Goal: Task Accomplishment & Management: Manage account settings

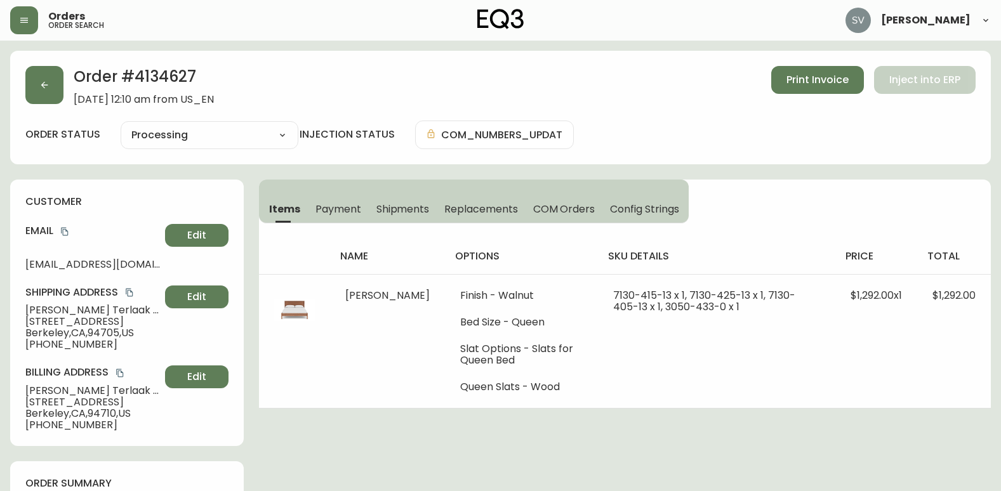
select select "PROCESSING"
click at [50, 86] on button "button" at bounding box center [44, 85] width 38 height 38
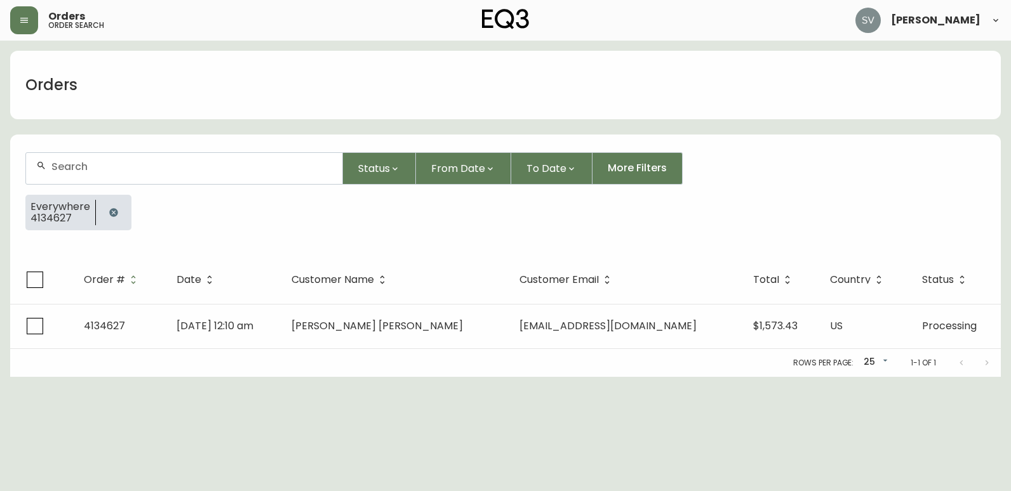
click at [114, 216] on icon "button" at bounding box center [113, 212] width 8 height 8
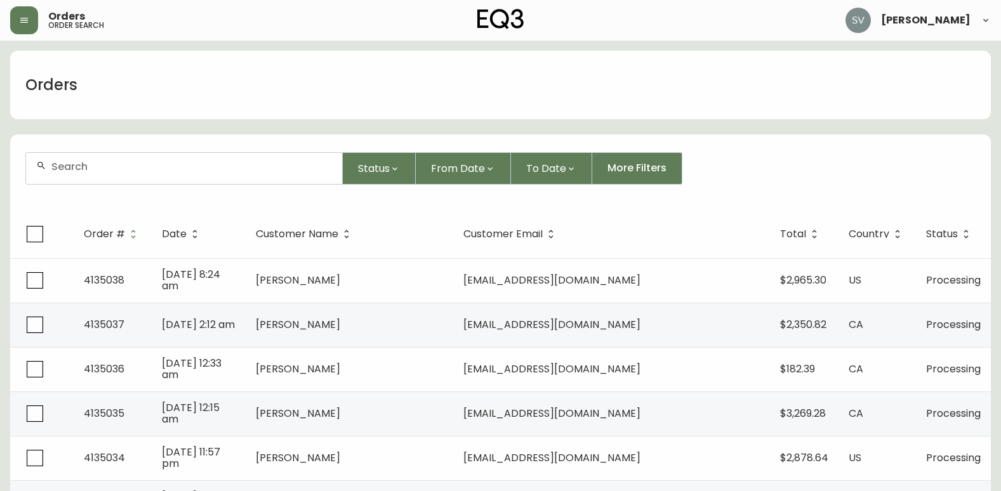
click at [152, 169] on input "text" at bounding box center [191, 167] width 281 height 12
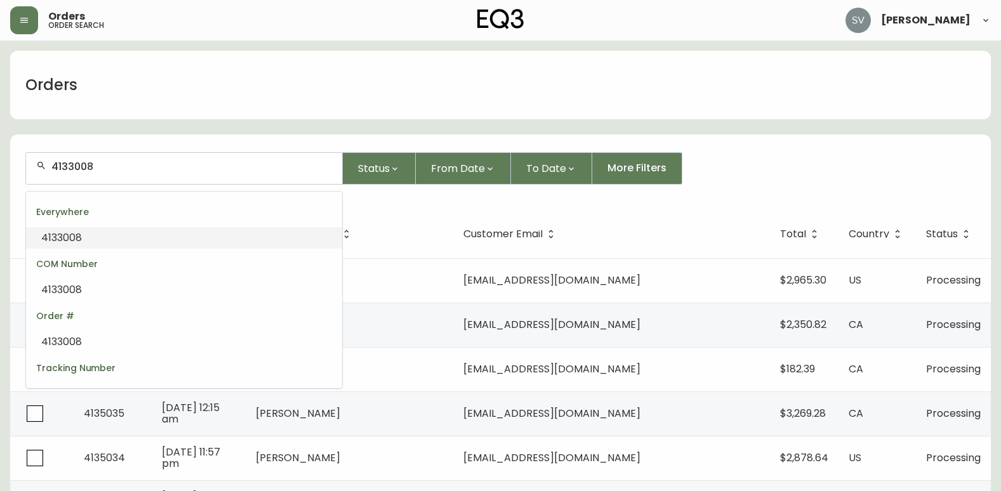
click at [122, 239] on li "4133008" at bounding box center [184, 238] width 316 height 22
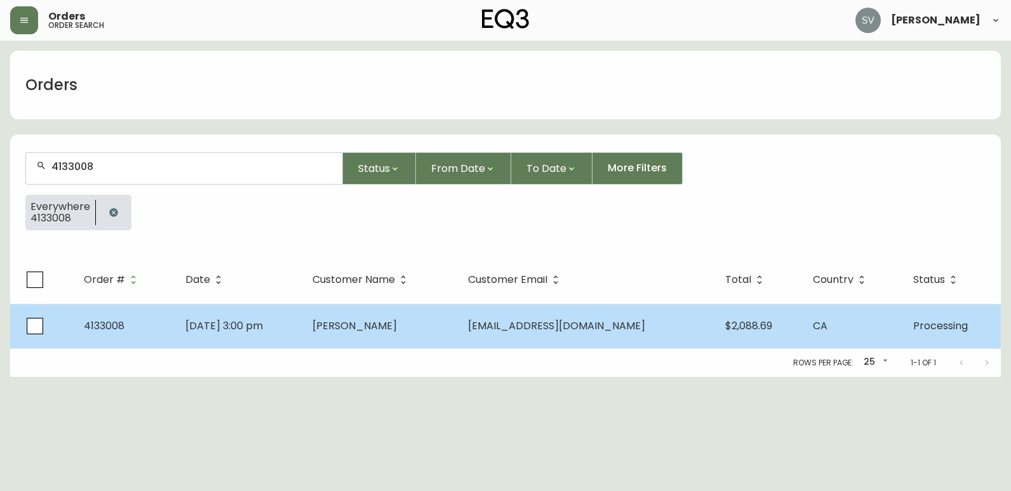
type input "4133008"
click at [354, 331] on span "[PERSON_NAME]" at bounding box center [354, 326] width 84 height 15
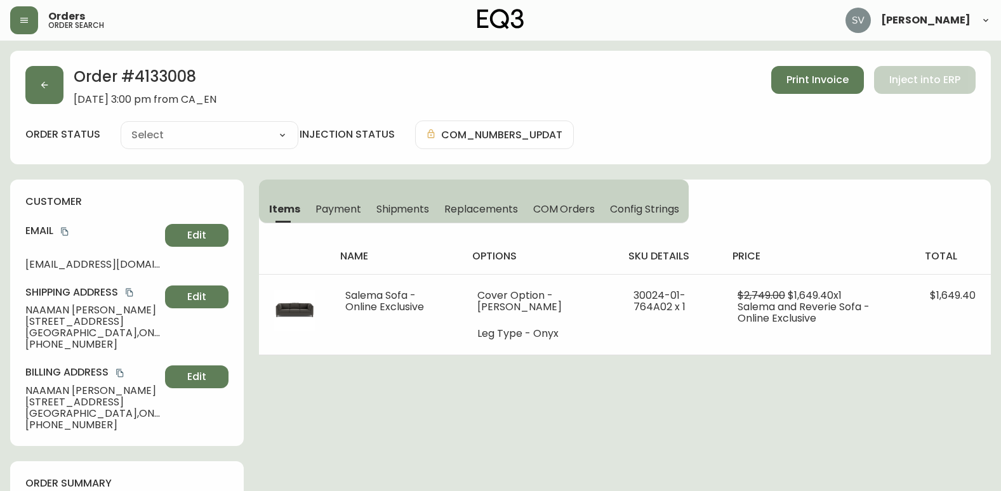
type input "Processing"
select select "PROCESSING"
click at [62, 236] on button "copy" at bounding box center [64, 231] width 13 height 13
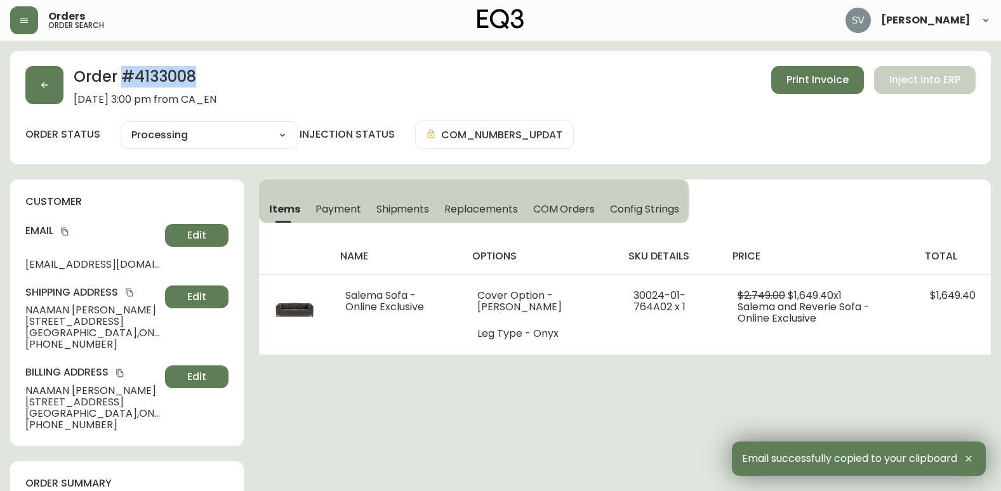
drag, startPoint x: 199, startPoint y: 79, endPoint x: 121, endPoint y: 82, distance: 78.2
click at [121, 82] on h2 "Order # 4133008" at bounding box center [145, 80] width 143 height 28
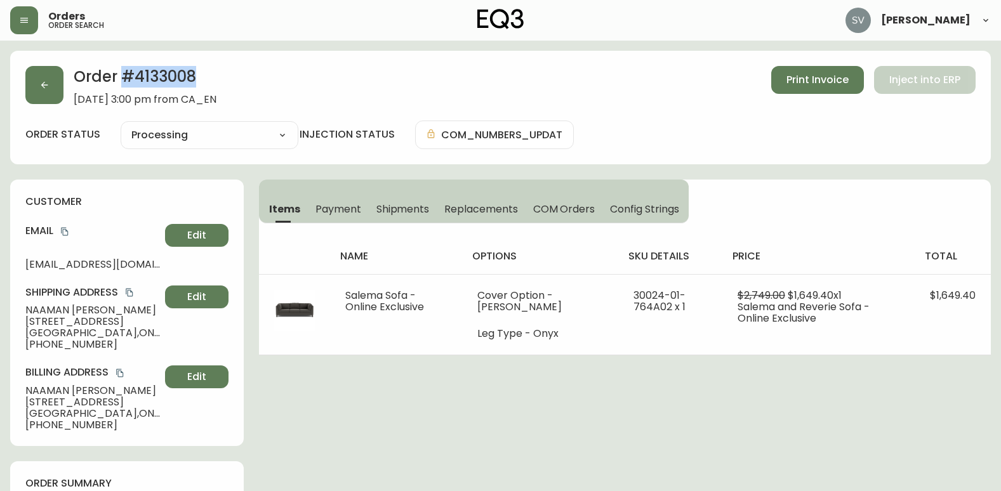
copy h2 "# 4133008"
drag, startPoint x: 632, startPoint y: 438, endPoint x: 670, endPoint y: 429, distance: 38.4
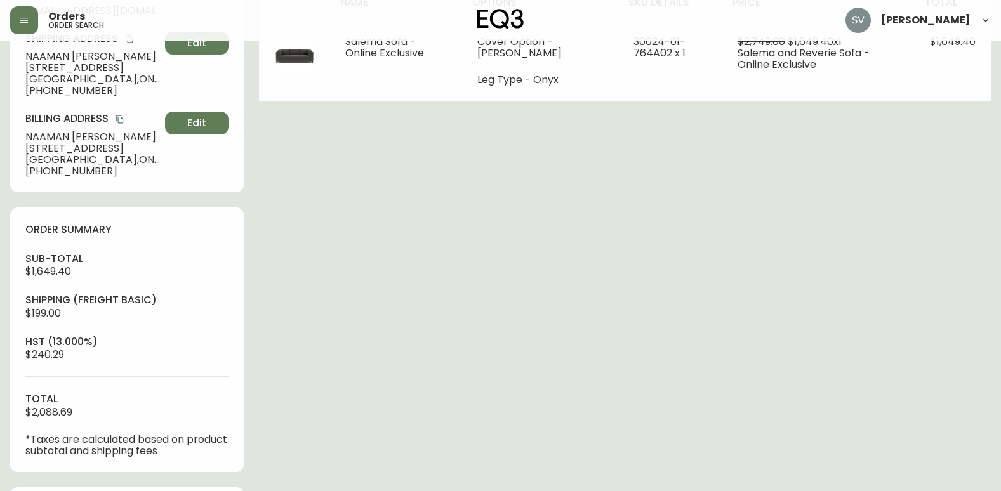
scroll to position [444, 0]
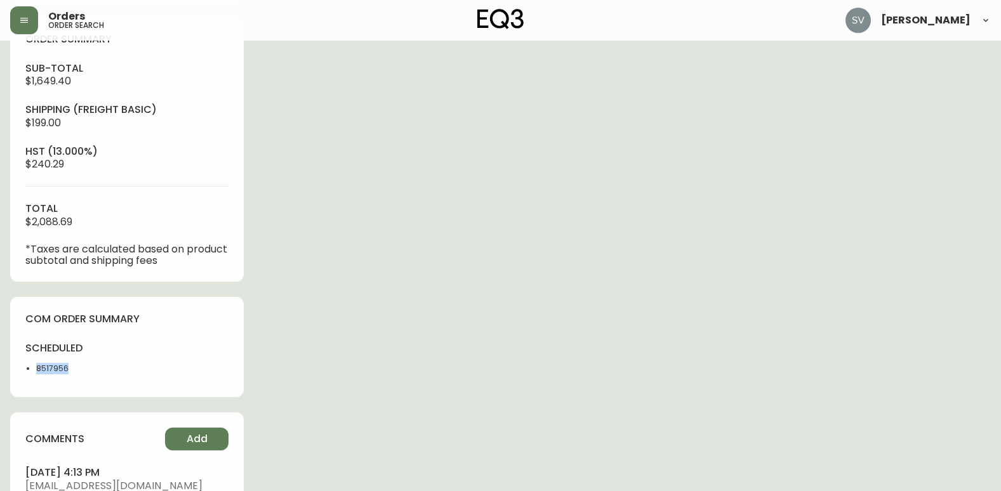
drag, startPoint x: 82, startPoint y: 370, endPoint x: 36, endPoint y: 372, distance: 45.8
click at [36, 372] on li "8517956" at bounding box center [77, 368] width 83 height 11
copy li "8517956"
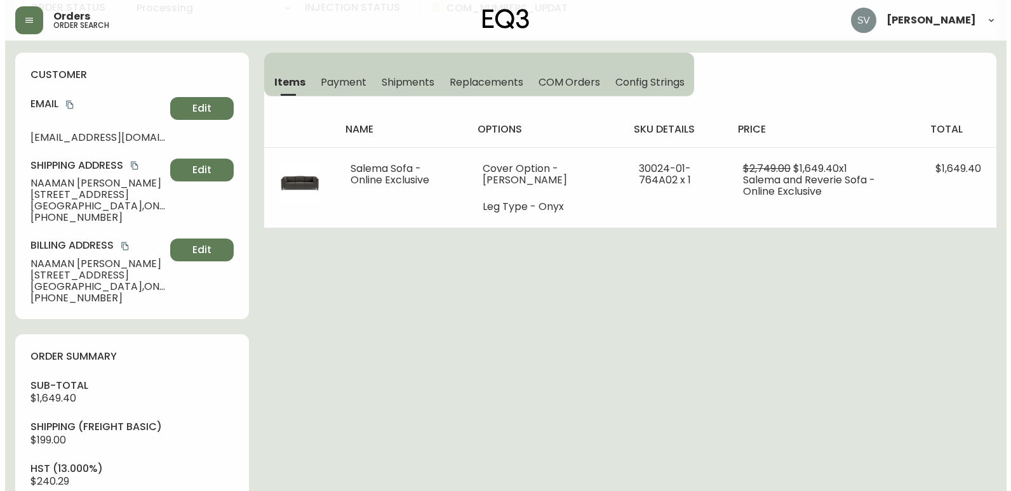
scroll to position [63, 0]
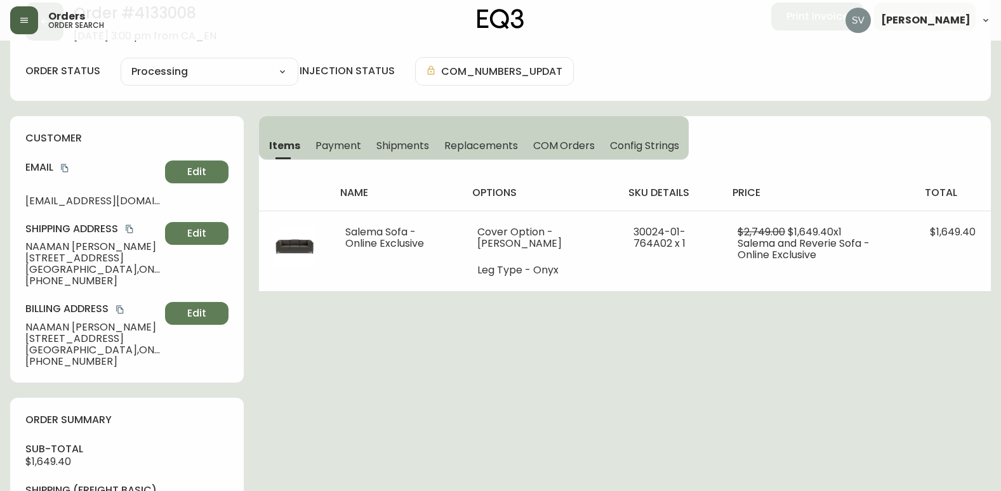
click at [30, 23] on button "button" at bounding box center [24, 20] width 28 height 28
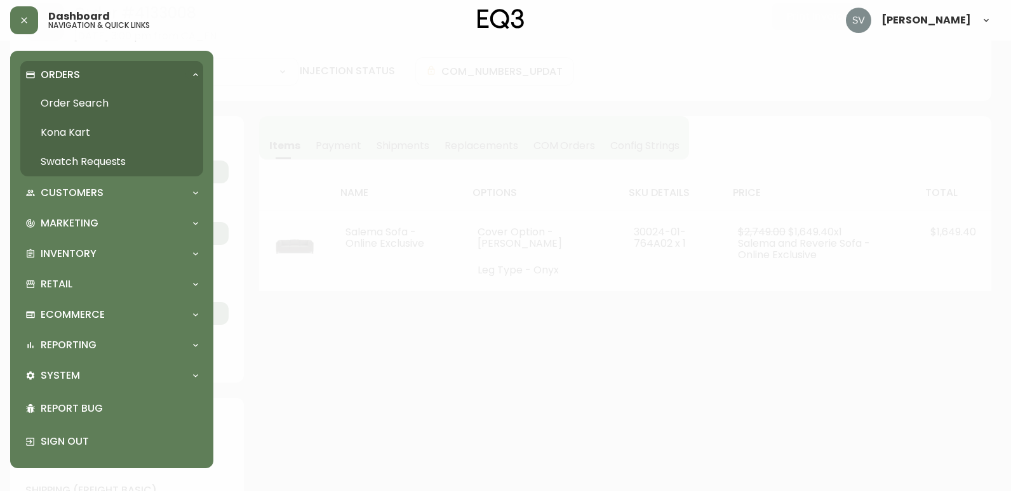
scroll to position [64, 0]
click at [69, 90] on link "Order Search" at bounding box center [111, 103] width 183 height 29
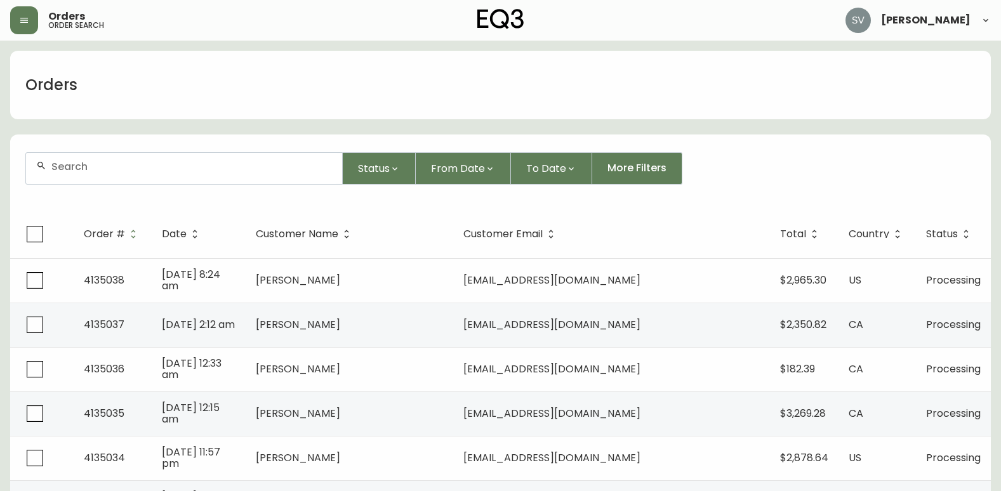
click at [100, 156] on div at bounding box center [184, 168] width 316 height 31
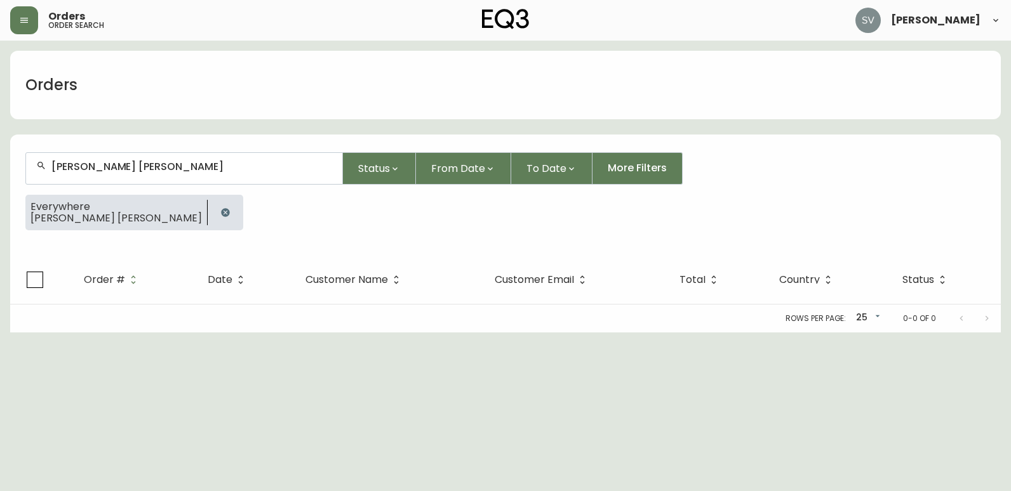
type input "[PERSON_NAME] [PERSON_NAME]"
click at [221, 212] on icon "button" at bounding box center [225, 212] width 8 height 8
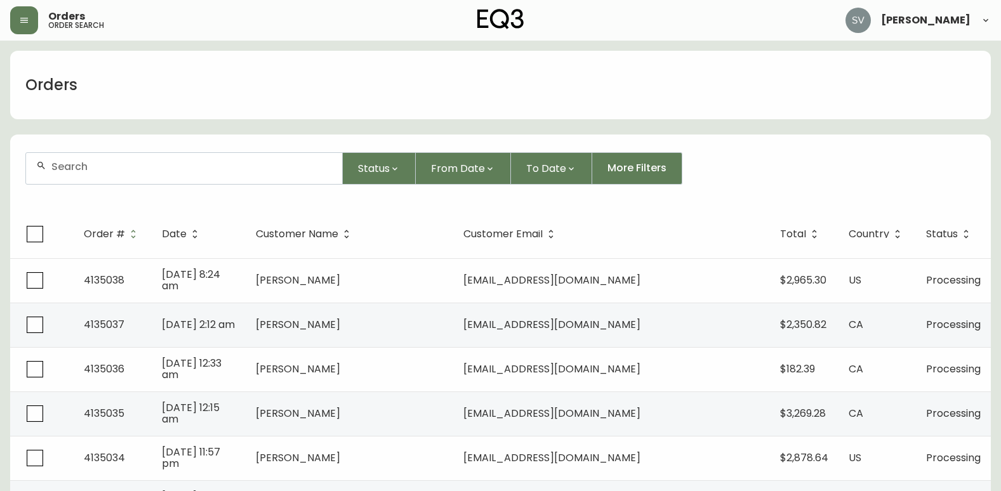
click at [121, 177] on div at bounding box center [184, 168] width 316 height 31
paste input "4133379"
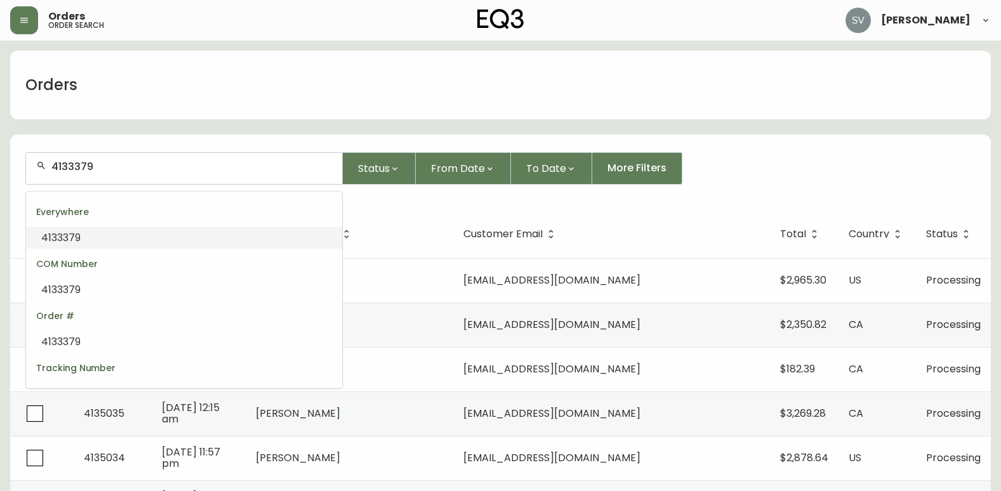
click at [164, 239] on li "4133379" at bounding box center [184, 238] width 316 height 22
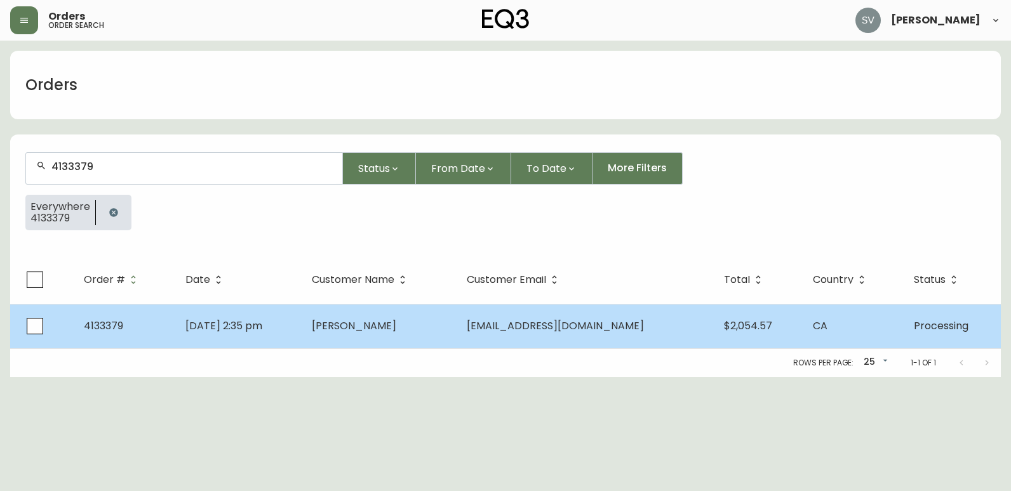
type input "4133379"
click at [375, 328] on span "[PERSON_NAME]" at bounding box center [354, 326] width 84 height 15
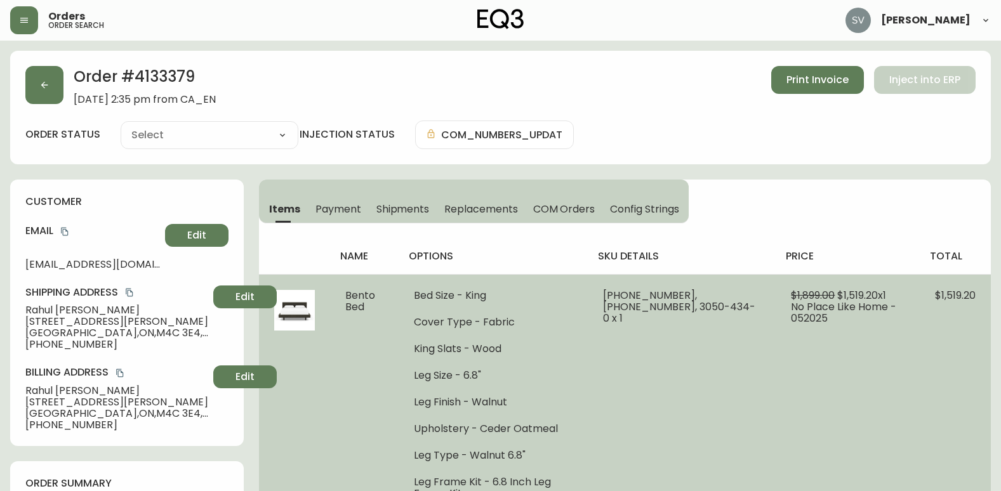
type input "Processing"
select select "PROCESSING"
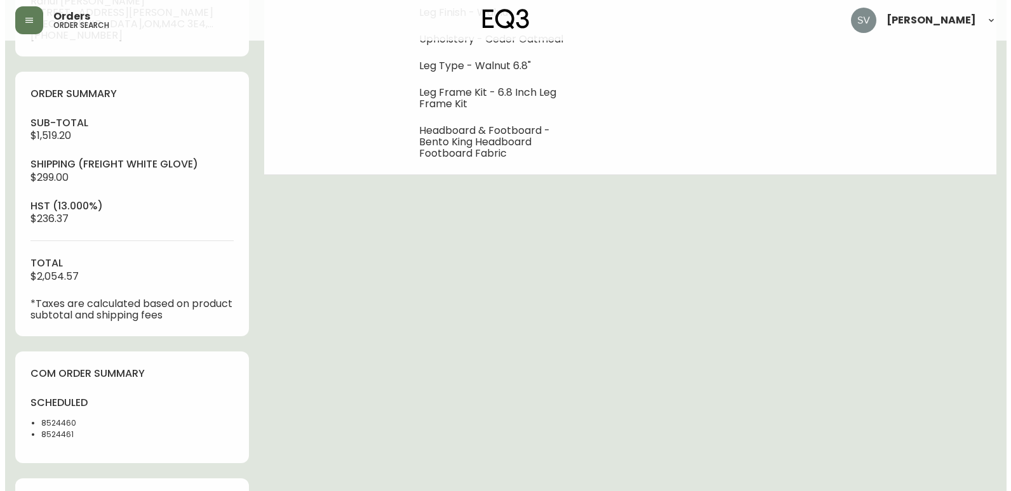
scroll to position [412, 0]
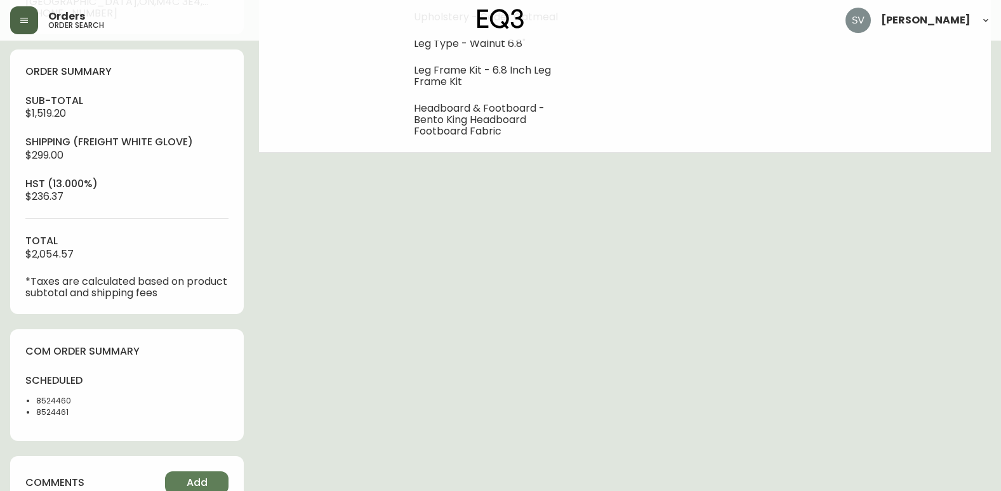
click at [24, 25] on button "button" at bounding box center [24, 20] width 28 height 28
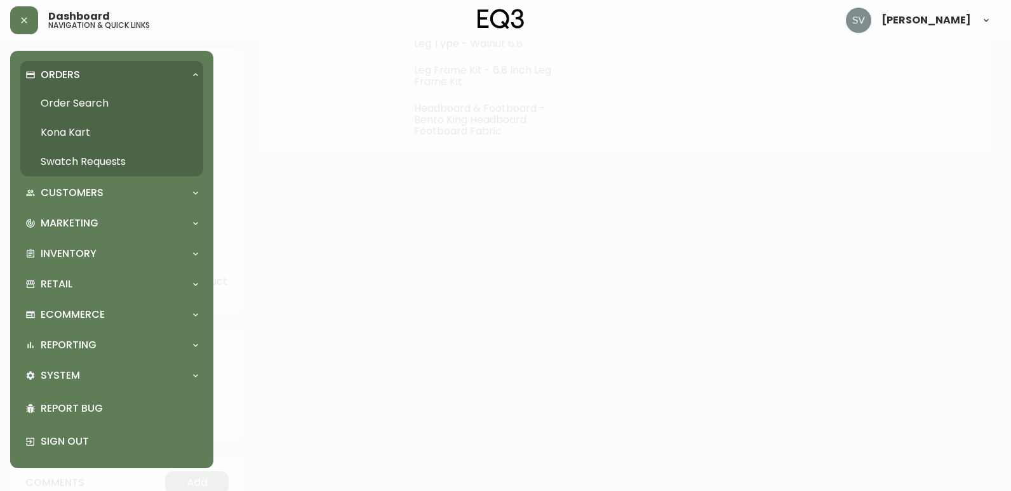
scroll to position [413, 0]
click at [76, 100] on link "Order Search" at bounding box center [111, 103] width 183 height 29
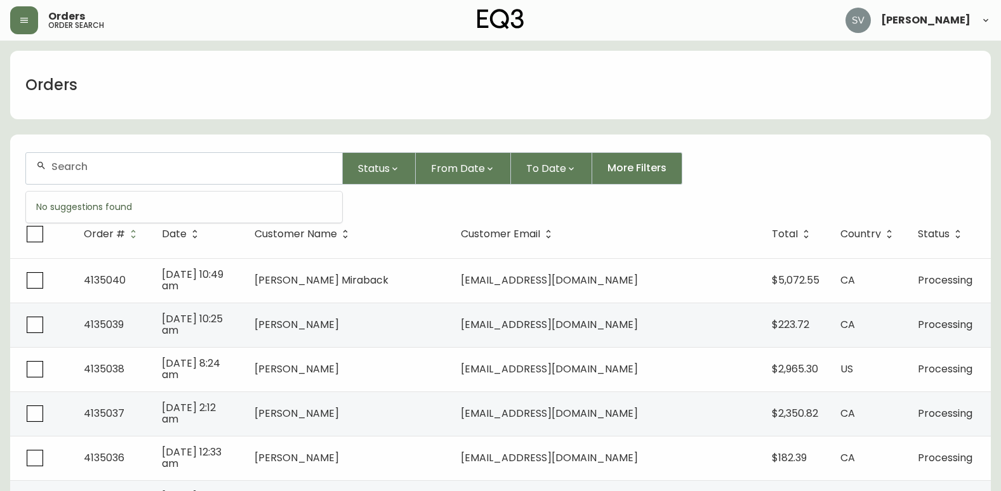
click at [204, 163] on input "text" at bounding box center [191, 167] width 281 height 12
paste input "4133450"
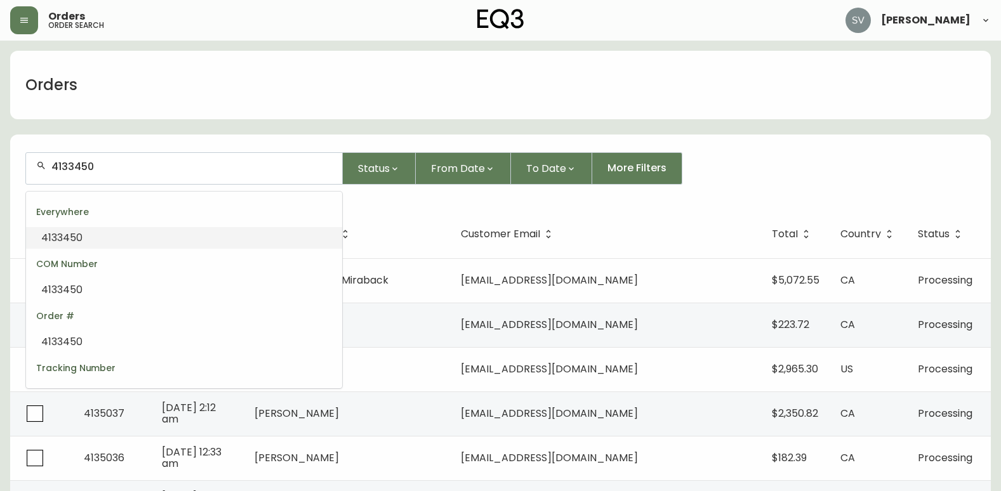
click at [105, 240] on li "4133450" at bounding box center [184, 238] width 316 height 22
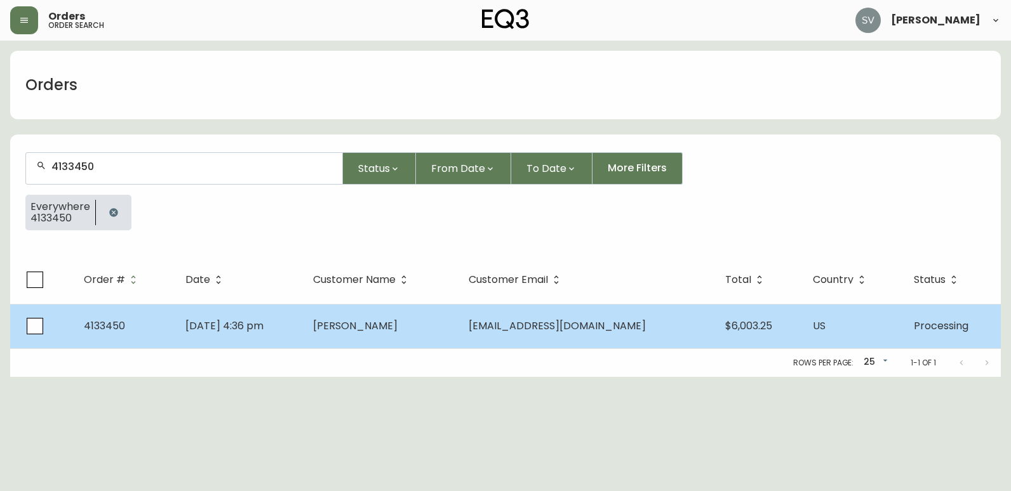
type input "4133450"
click at [457, 324] on td "[PERSON_NAME]" at bounding box center [380, 326] width 155 height 44
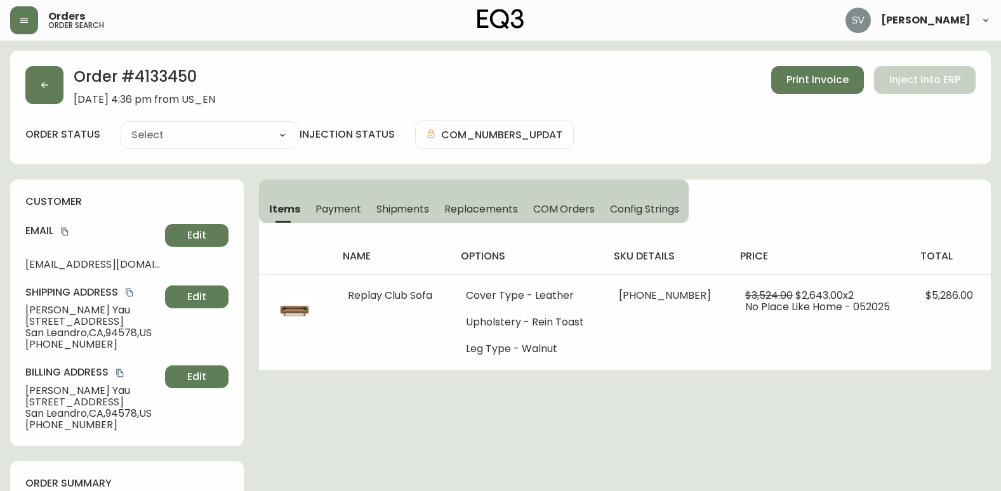
type input "Processing"
select select "PROCESSING"
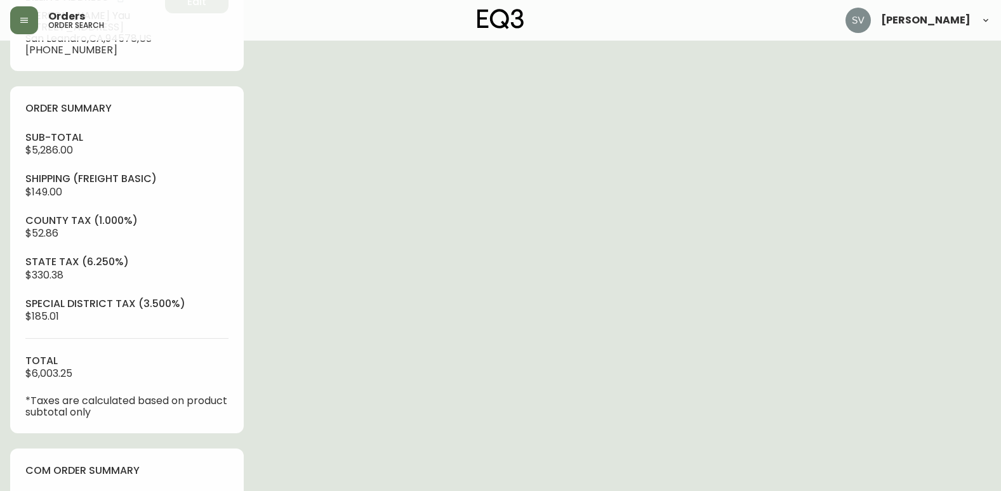
scroll to position [508, 0]
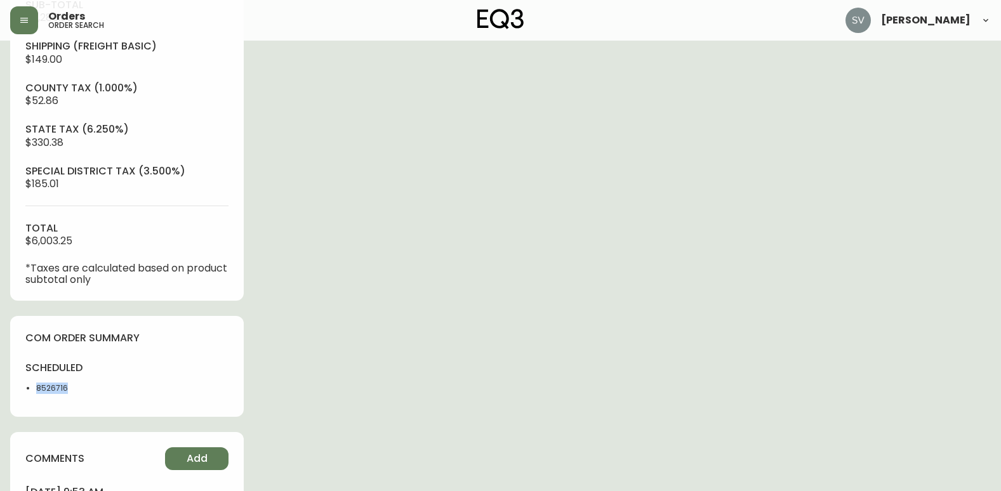
drag, startPoint x: 74, startPoint y: 387, endPoint x: 32, endPoint y: 391, distance: 41.4
click at [32, 391] on ul "8526716" at bounding box center [72, 388] width 94 height 11
drag, startPoint x: 32, startPoint y: 391, endPoint x: 43, endPoint y: 386, distance: 11.4
copy li "8526716"
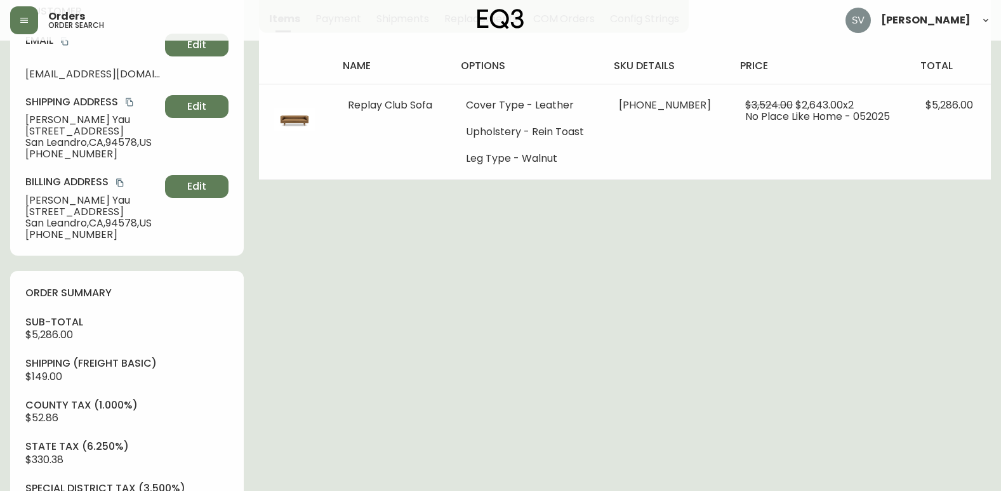
scroll to position [0, 0]
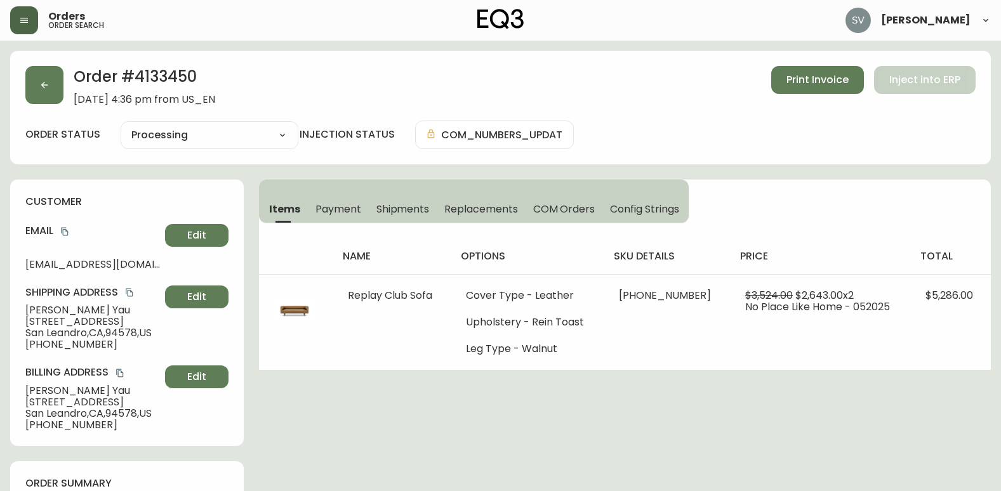
click at [31, 19] on button "button" at bounding box center [24, 20] width 28 height 28
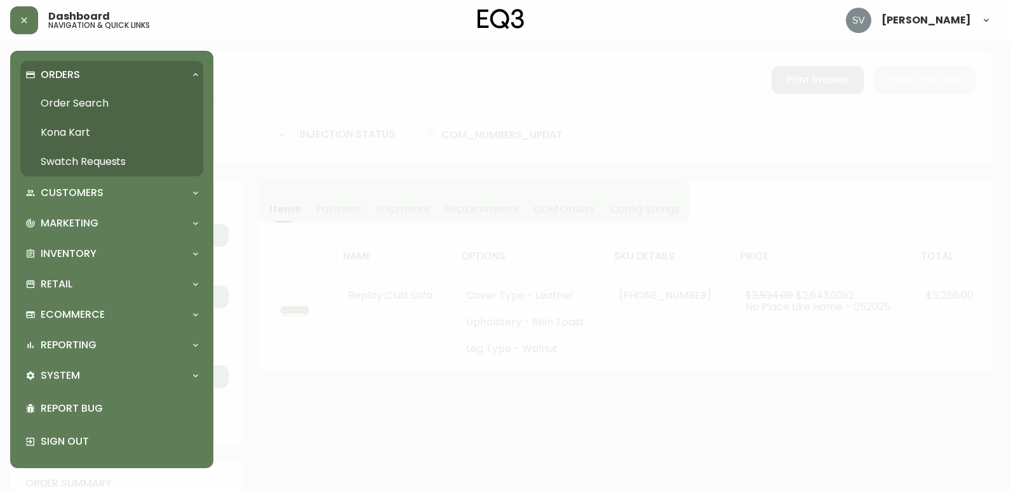
click at [107, 95] on link "Order Search" at bounding box center [111, 103] width 183 height 29
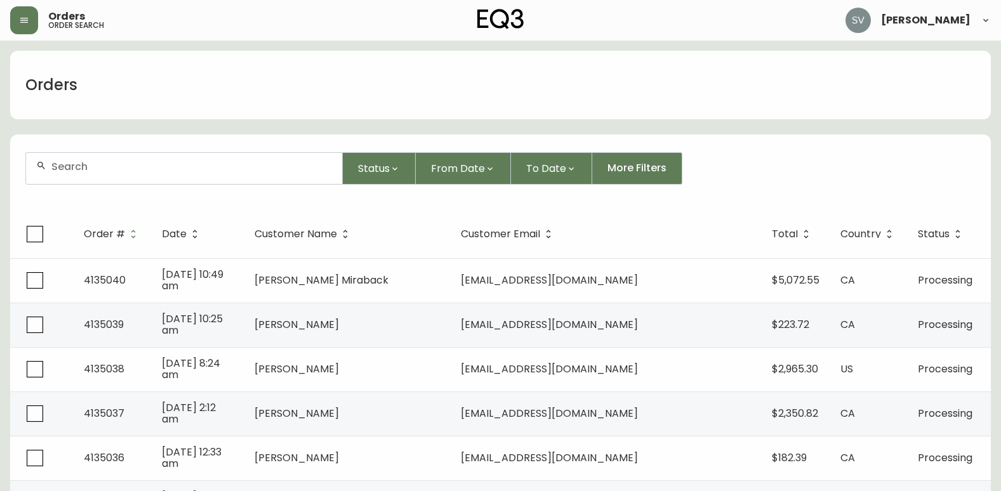
click at [194, 171] on input "text" at bounding box center [191, 167] width 281 height 12
type input "[PERSON_NAME]"
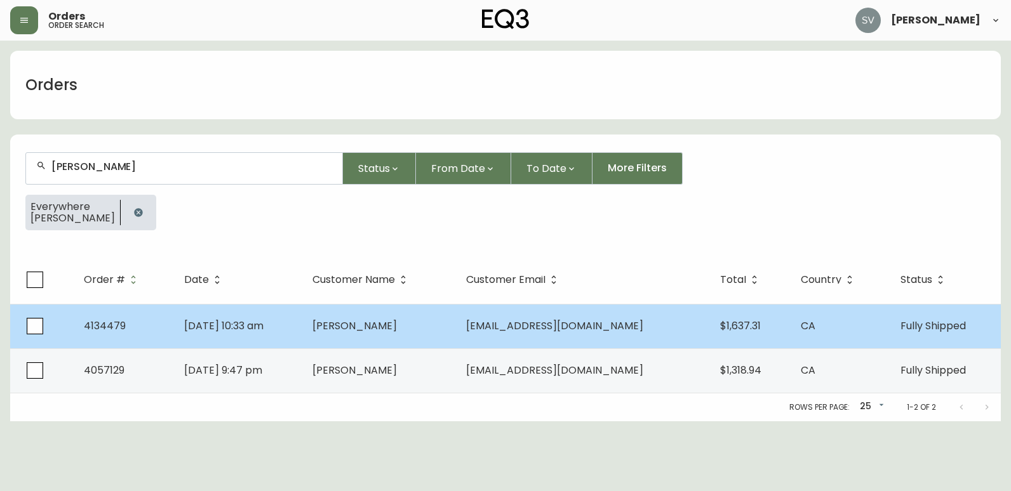
click at [263, 323] on span "[DATE] 10:33 am" at bounding box center [223, 326] width 79 height 15
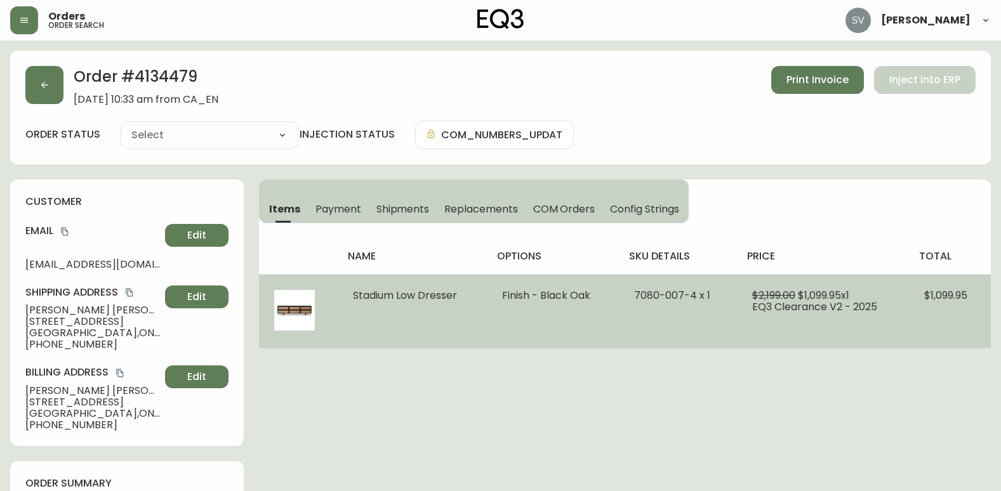
type input "Fully Shipped"
select select "FULLY_SHIPPED"
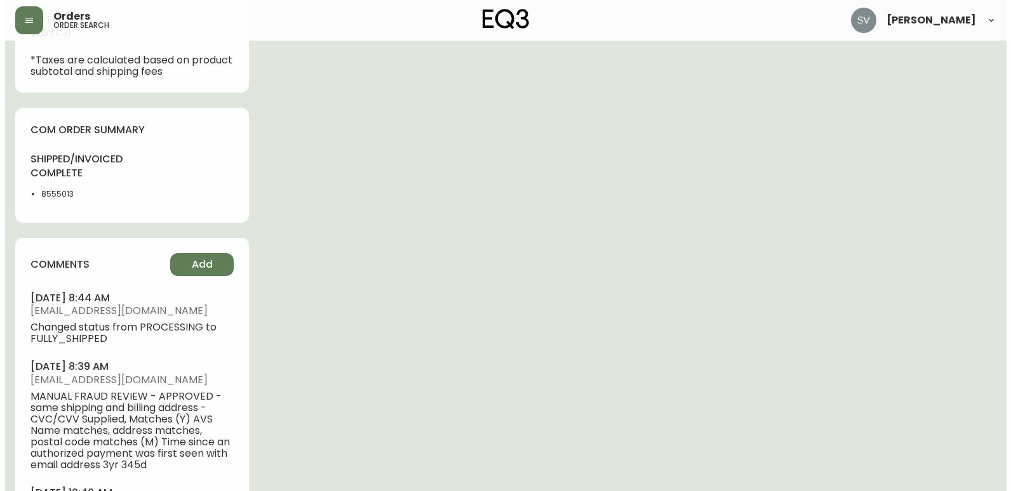
scroll to position [635, 0]
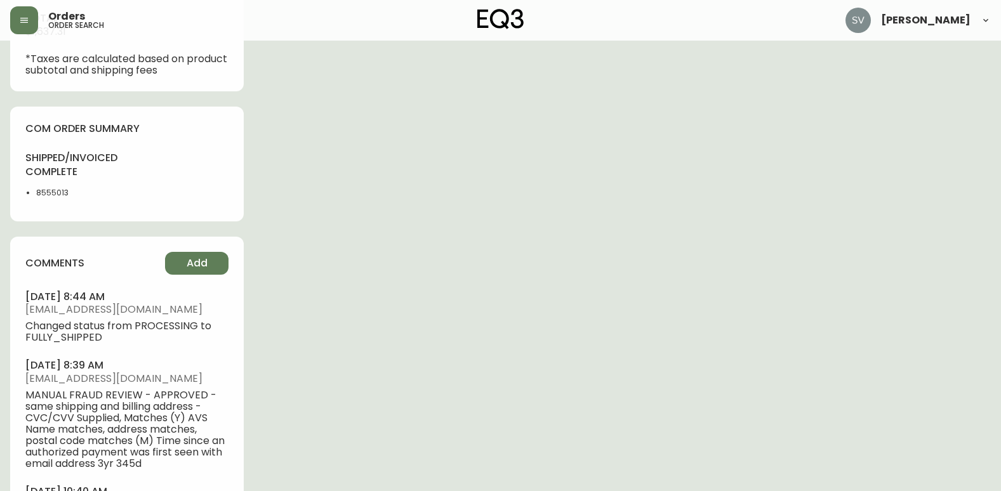
click at [879, 286] on div "Order # 4134479 [DATE] 10:33 am from [GEOGRAPHIC_DATA] Print Invoice Inject int…" at bounding box center [500, 2] width 981 height 1172
click at [37, 18] on button "button" at bounding box center [24, 20] width 28 height 28
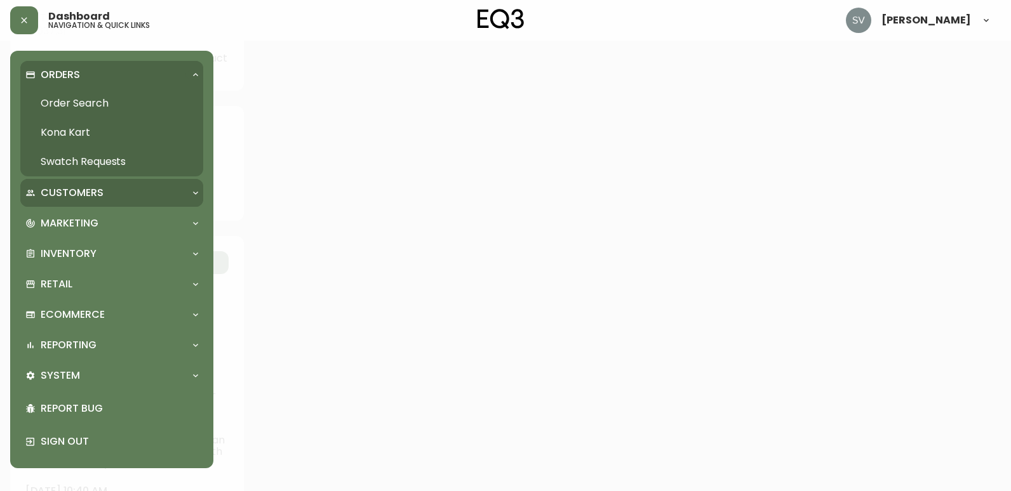
click at [109, 192] on div "Customers" at bounding box center [105, 193] width 160 height 14
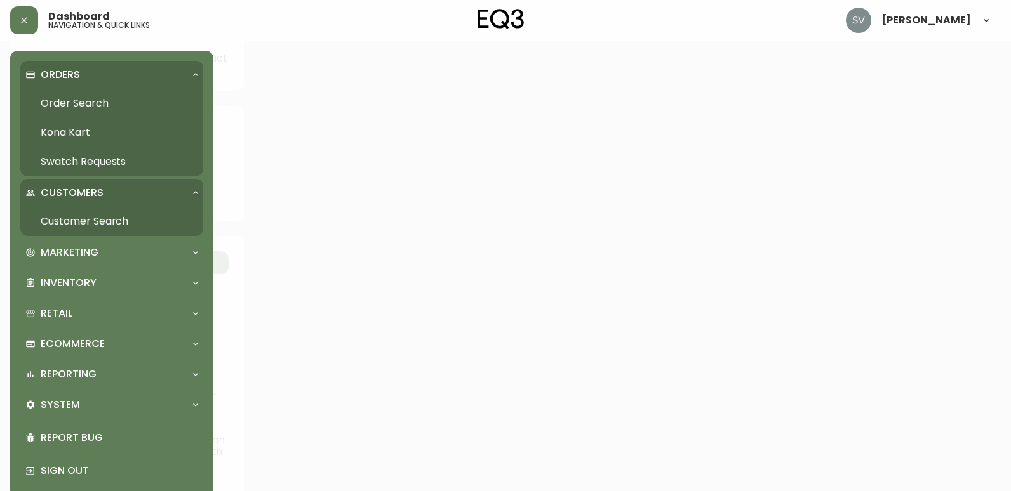
click at [101, 217] on link "Customer Search" at bounding box center [111, 221] width 183 height 29
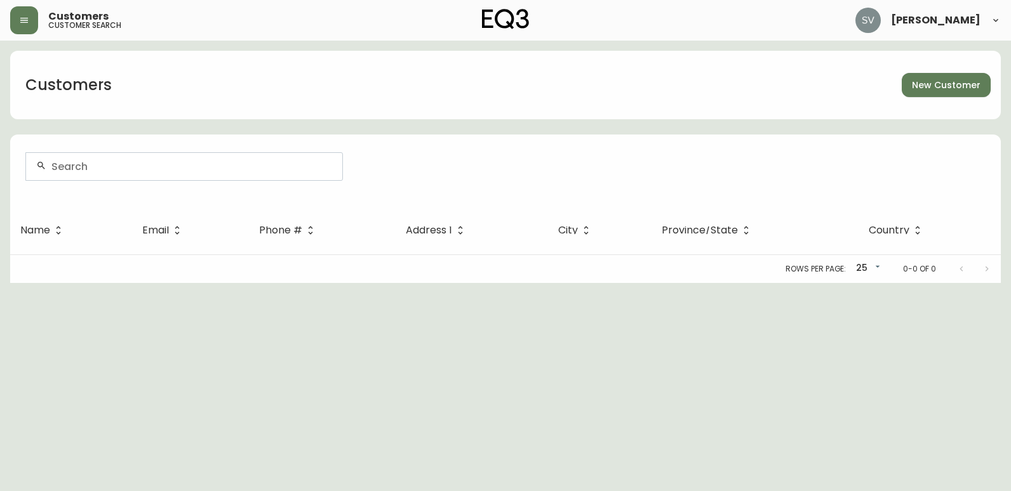
click at [149, 171] on input "text" at bounding box center [191, 167] width 281 height 12
paste input "[PHONE_NUMBER]"
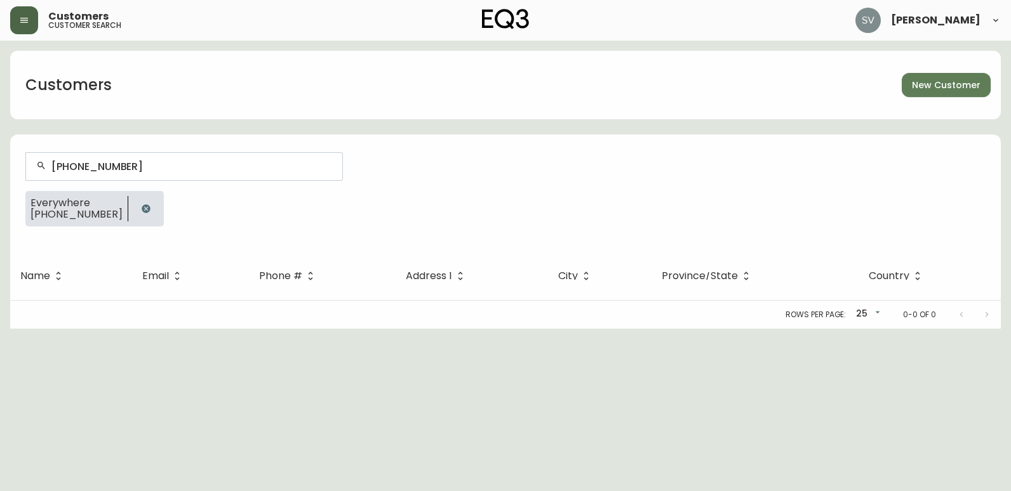
type input "[PHONE_NUMBER]"
click at [29, 30] on button "button" at bounding box center [24, 20] width 28 height 28
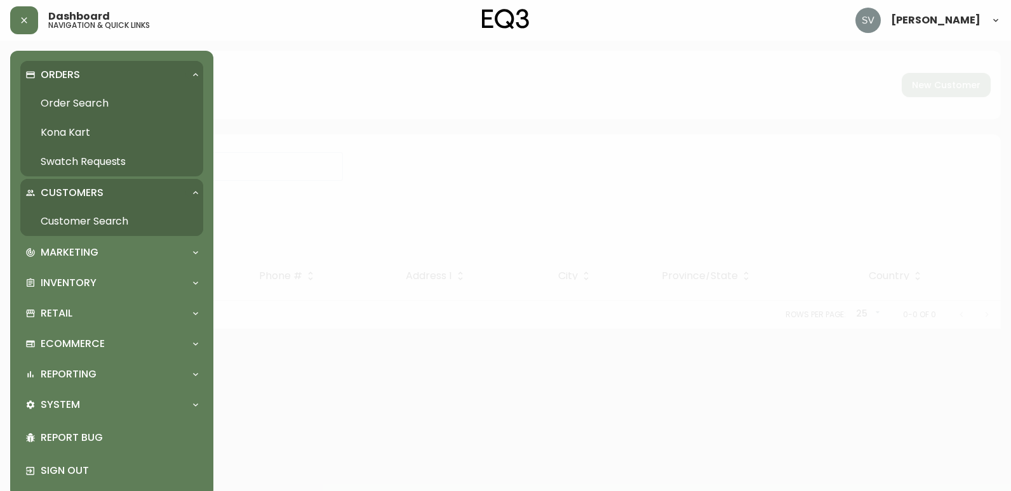
click at [55, 104] on link "Order Search" at bounding box center [111, 103] width 183 height 29
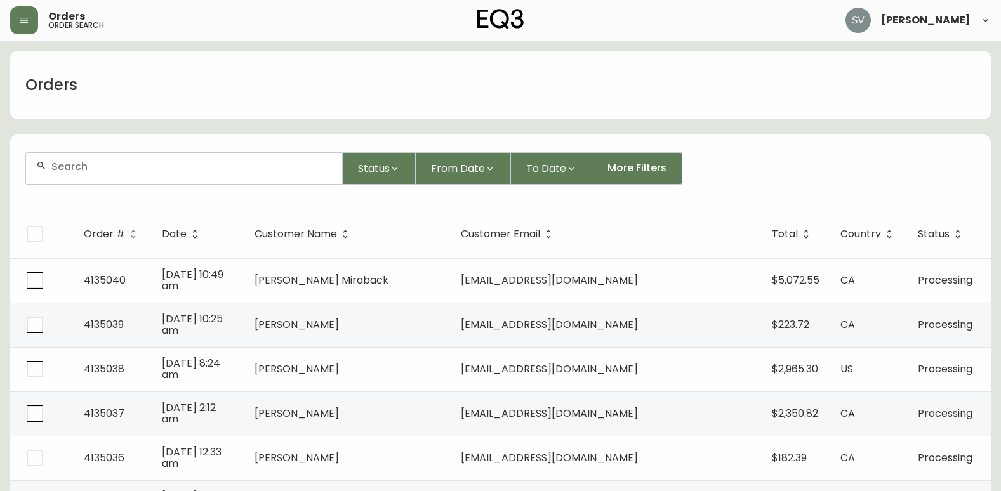
click at [173, 174] on div at bounding box center [184, 168] width 316 height 31
paste input "[PHONE_NUMBER]"
click at [122, 238] on li "[PHONE_NUMBER]" at bounding box center [184, 238] width 316 height 22
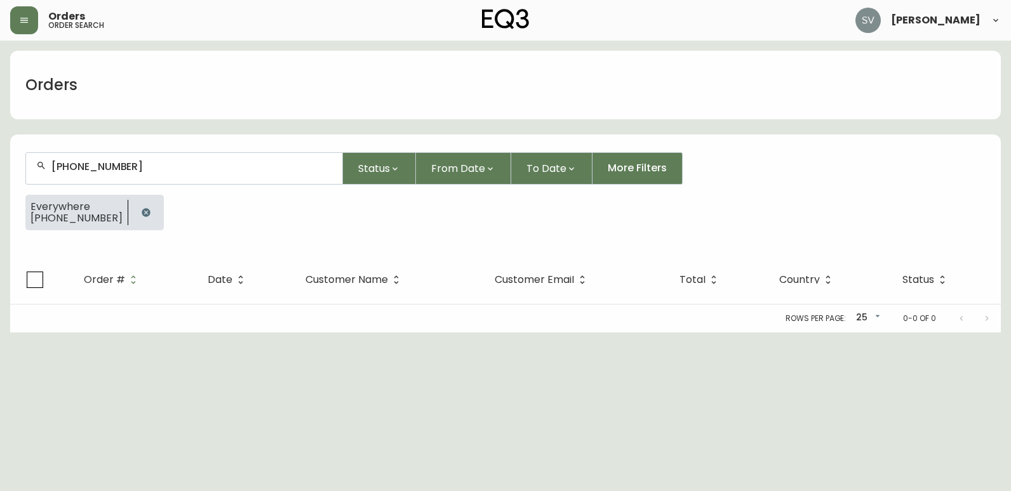
type input "[PHONE_NUMBER]"
click at [142, 215] on icon "button" at bounding box center [146, 212] width 8 height 8
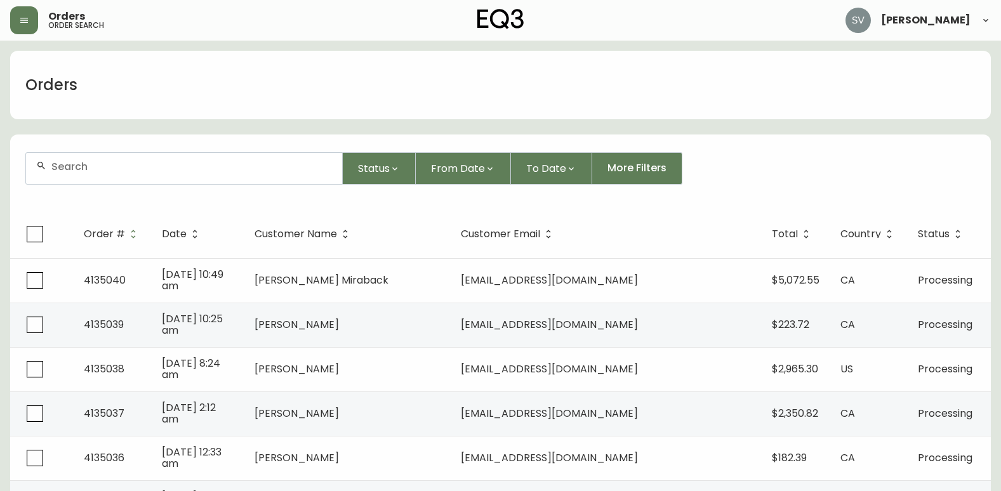
click at [170, 143] on form "Status From Date To Date More Filters" at bounding box center [500, 173] width 981 height 73
click at [987, 74] on div "Orders" at bounding box center [500, 85] width 981 height 69
